Goal: Task Accomplishment & Management: Use online tool/utility

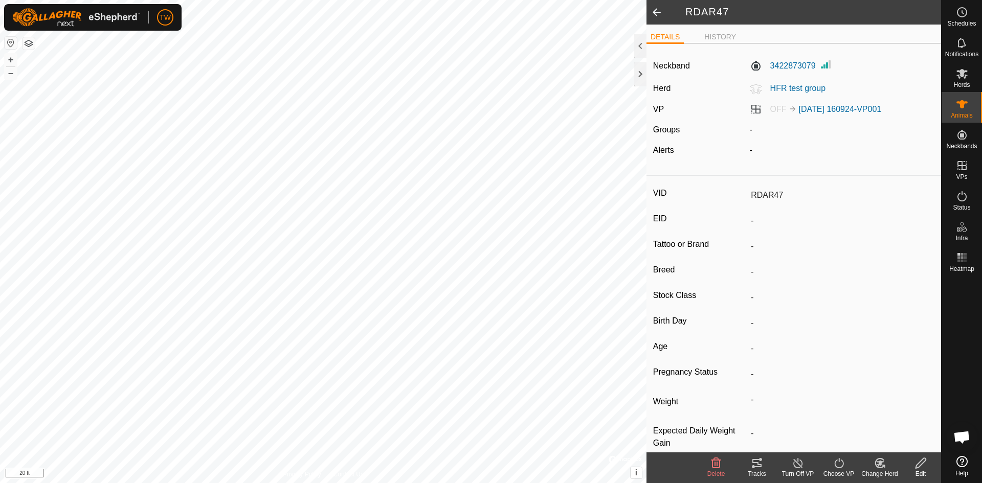
scroll to position [16, 0]
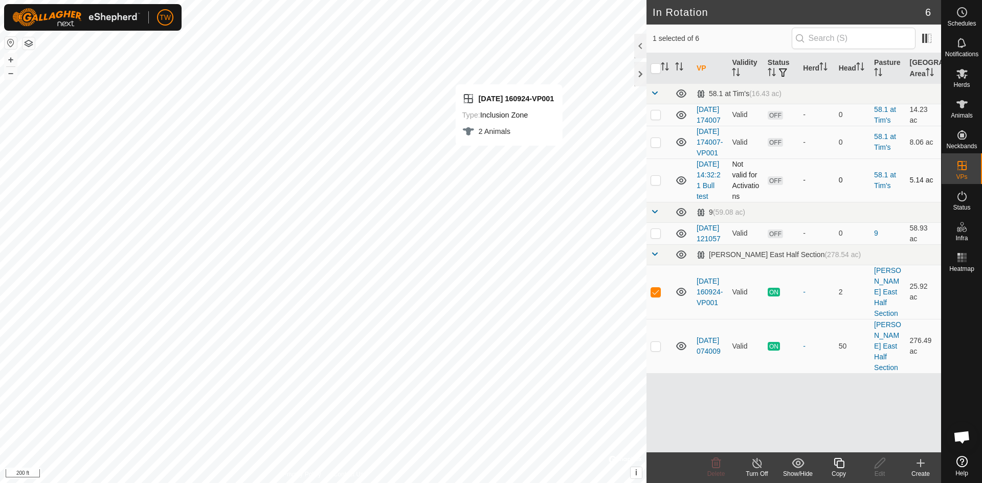
checkbox input "false"
checkbox input "true"
